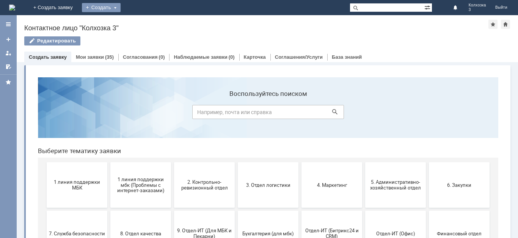
click at [120, 7] on div "Создать" at bounding box center [101, 7] width 39 height 9
click at [140, 18] on link "Заявка" at bounding box center [112, 22] width 58 height 9
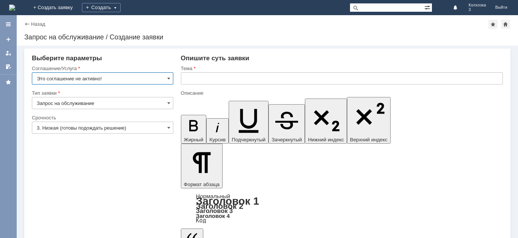
click at [193, 77] on input "text" at bounding box center [342, 78] width 322 height 12
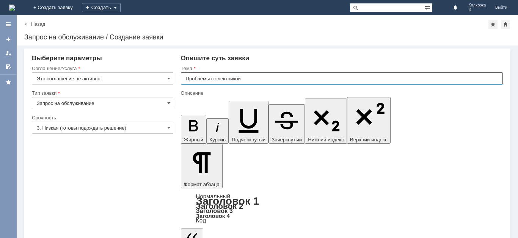
type input "Проблемы с электрикой"
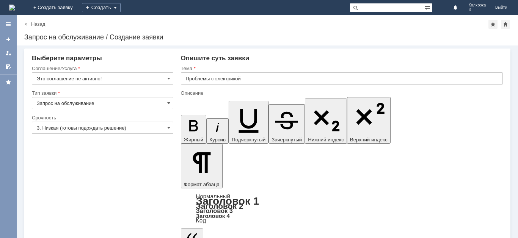
drag, startPoint x: 401, startPoint y: 2080, endPoint x: 401, endPoint y: 2087, distance: 7.2
click at [164, 78] on input "Это соглашение не активно!" at bounding box center [102, 78] width 141 height 12
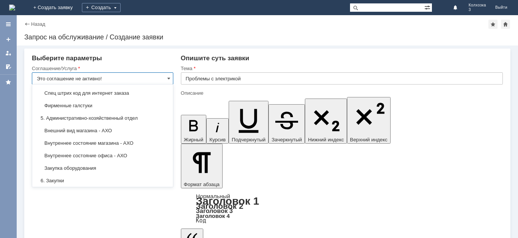
scroll to position [518, 0]
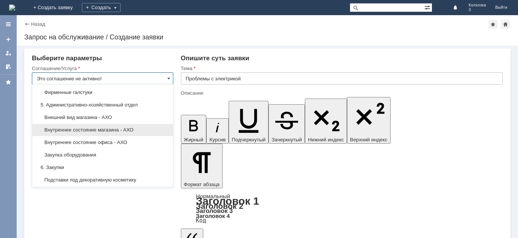
click at [108, 133] on div "Внутреннее состояние магазина - АХО" at bounding box center [102, 130] width 141 height 12
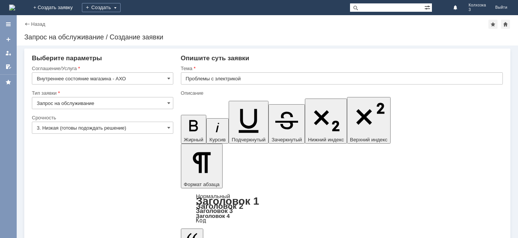
type input "Внутреннее состояние магазина - АХО"
click at [168, 127] on span at bounding box center [168, 128] width 3 height 6
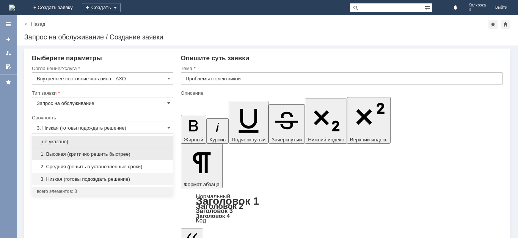
click at [84, 150] on div "1. Высокая (критично решить быстрее)" at bounding box center [102, 154] width 141 height 12
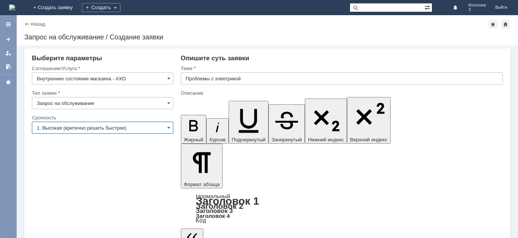
type input "1. Высокая (критично решить быстрее)"
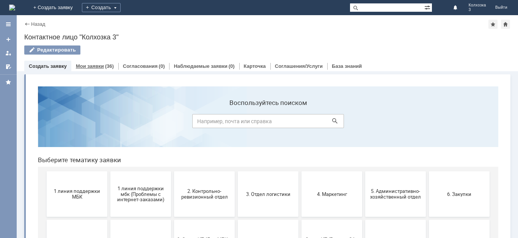
click at [88, 63] on link "Мои заявки" at bounding box center [90, 66] width 28 height 6
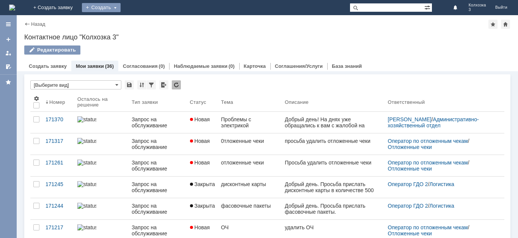
click at [120, 3] on div "Создать" at bounding box center [101, 7] width 39 height 9
click at [141, 19] on link "Заявка" at bounding box center [112, 22] width 58 height 9
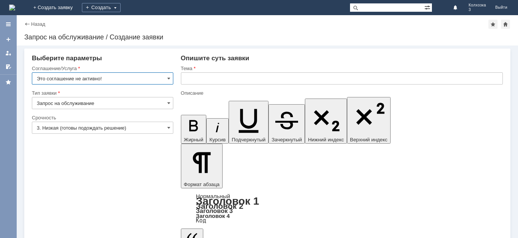
click at [164, 78] on input "Это соглашение не активно!" at bounding box center [102, 78] width 141 height 12
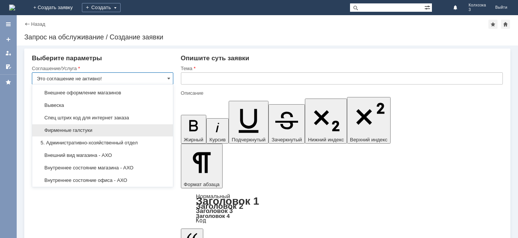
click at [114, 133] on span "Фирменные галстуки" at bounding box center [102, 130] width 131 height 6
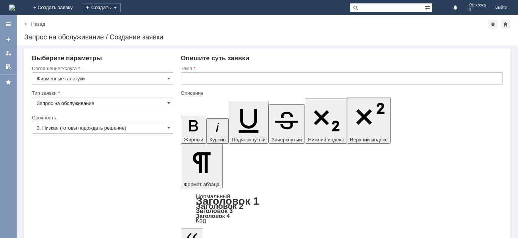
type input "Фирменные галстуки"
click at [158, 128] on input "3. Низкая (готовы подождать решение)" at bounding box center [102, 128] width 141 height 12
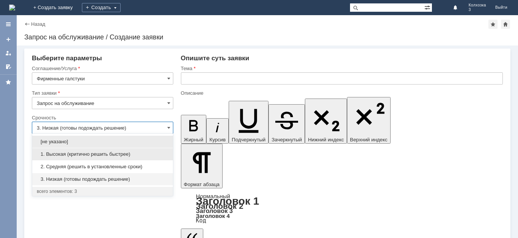
click at [99, 155] on span "1. Высокая (критично решить быстрее)" at bounding box center [102, 154] width 131 height 6
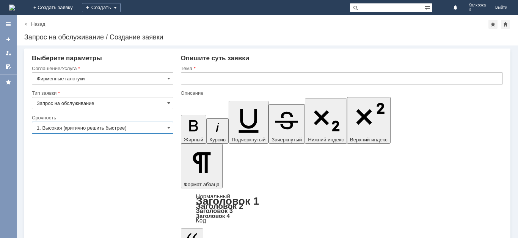
type input "1. Высокая (критично решить быстрее)"
click at [199, 77] on input "text" at bounding box center [342, 78] width 322 height 12
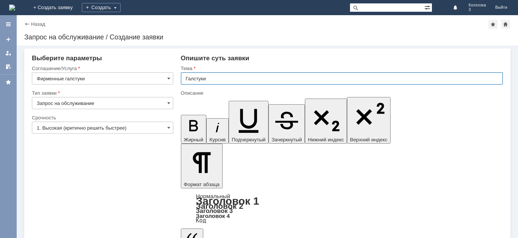
type input "Галстуки"
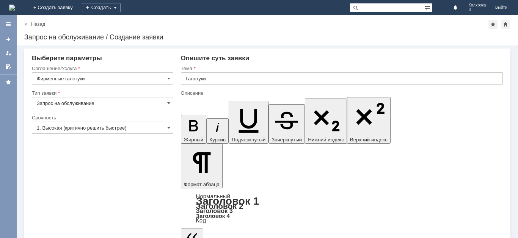
drag, startPoint x: 420, startPoint y: 2080, endPoint x: 420, endPoint y: 2102, distance: 21.6
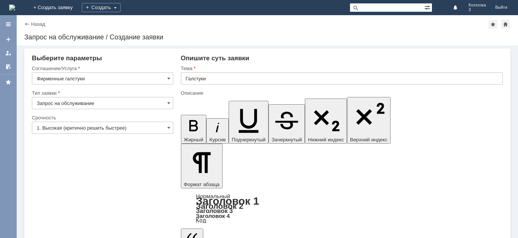
drag, startPoint x: 487, startPoint y: 2081, endPoint x: 489, endPoint y: 2091, distance: 9.7
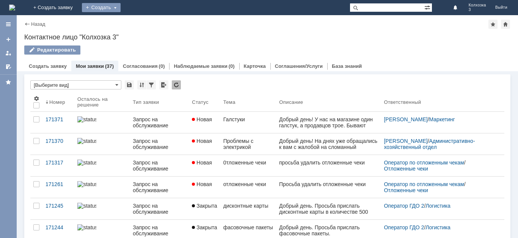
click at [120, 5] on div "Создать" at bounding box center [101, 7] width 39 height 9
click at [136, 22] on link "Заявка" at bounding box center [112, 22] width 58 height 9
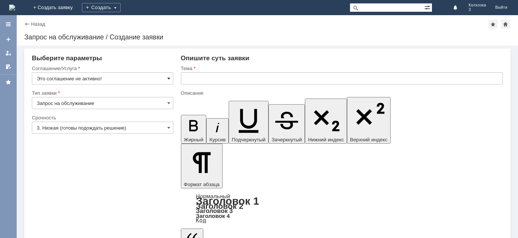
click at [168, 79] on span at bounding box center [168, 78] width 3 height 6
